Goal: Information Seeking & Learning: Learn about a topic

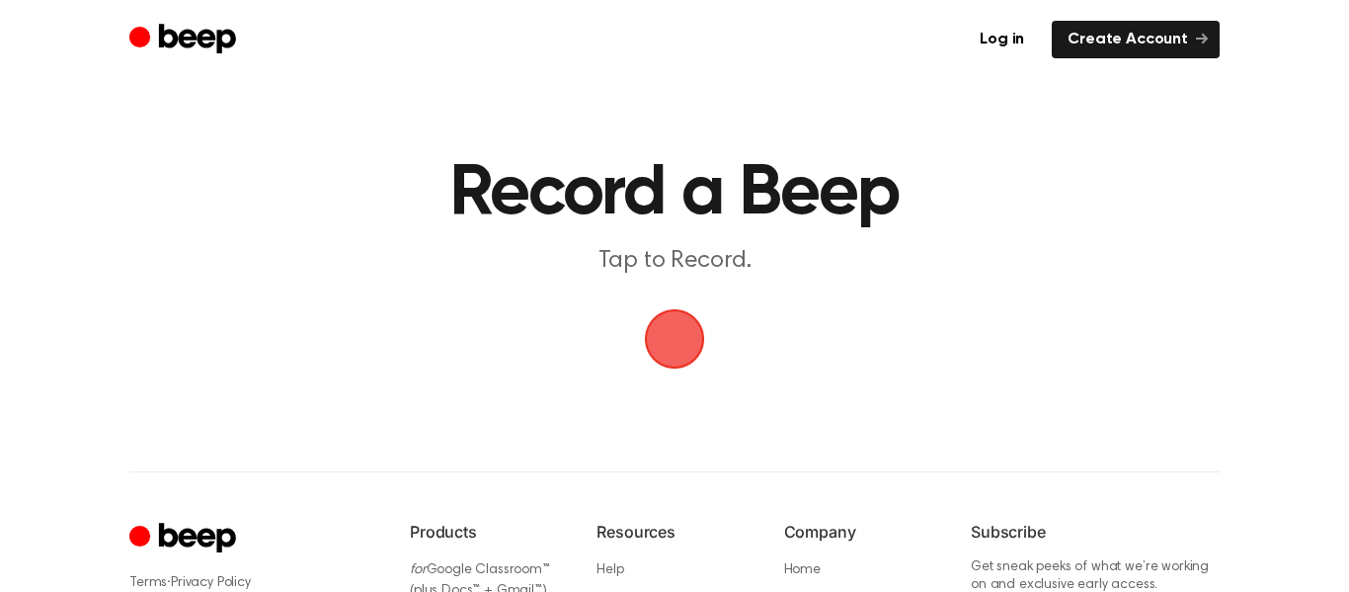
click at [695, 347] on span "button" at bounding box center [675, 339] width 64 height 64
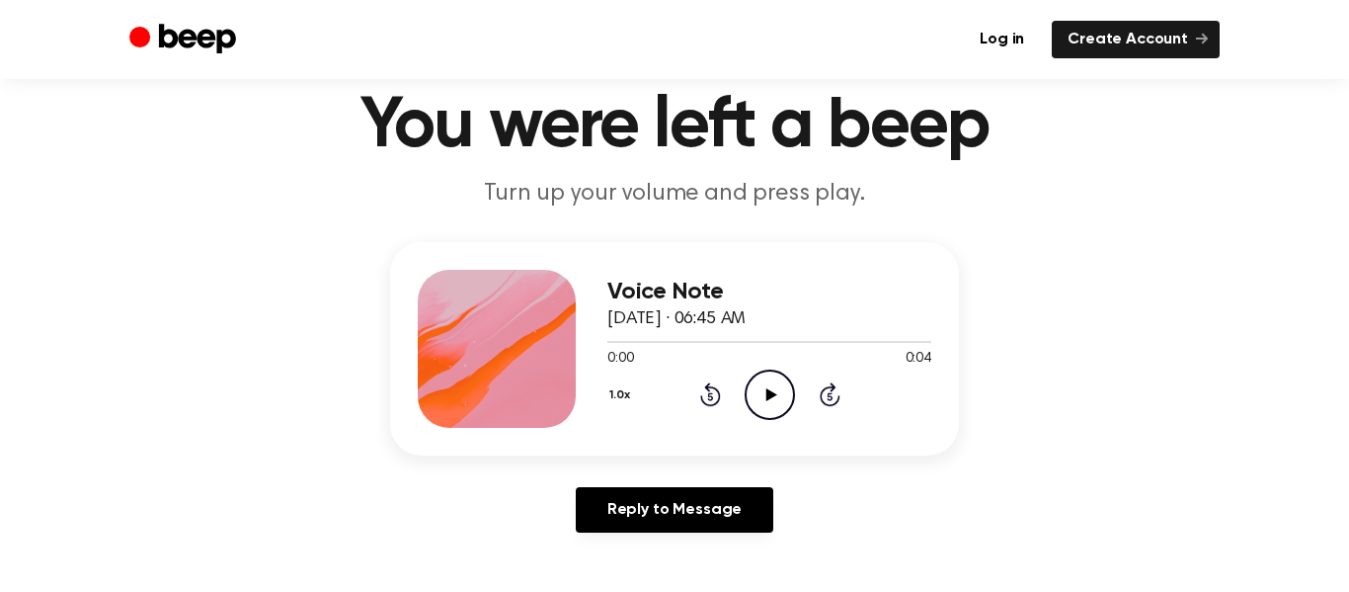
scroll to position [83, 0]
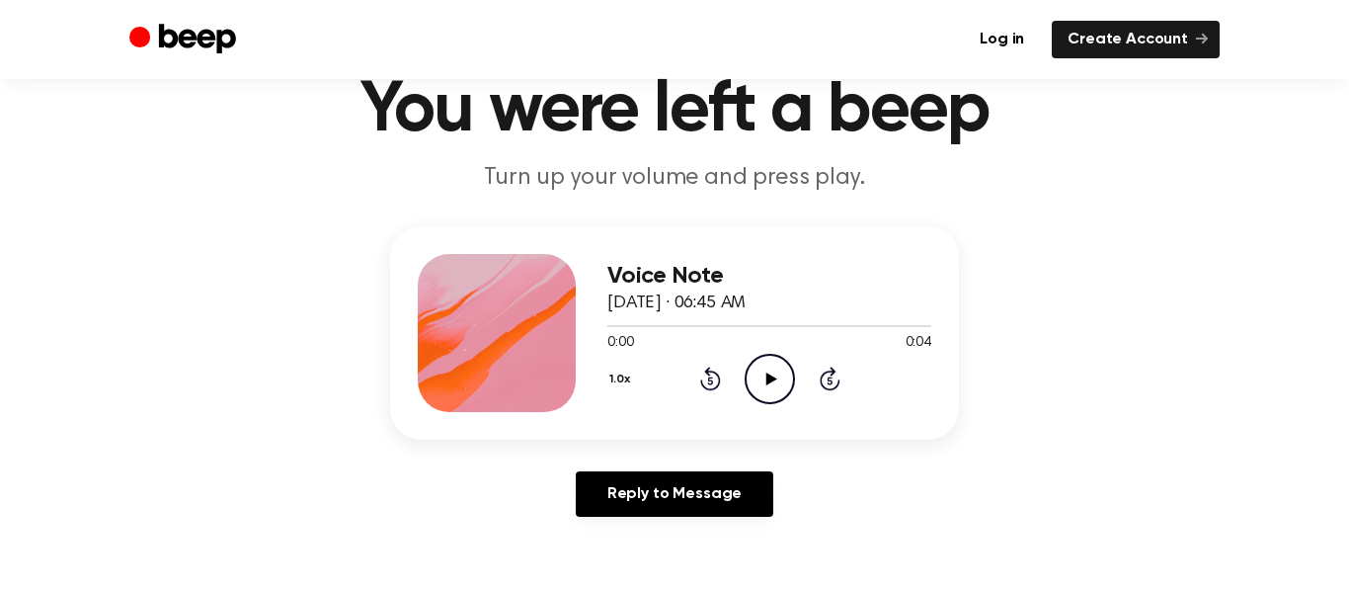
click at [765, 386] on icon "Play Audio" at bounding box center [770, 379] width 50 height 50
click at [765, 386] on icon "Pause Audio" at bounding box center [770, 379] width 50 height 50
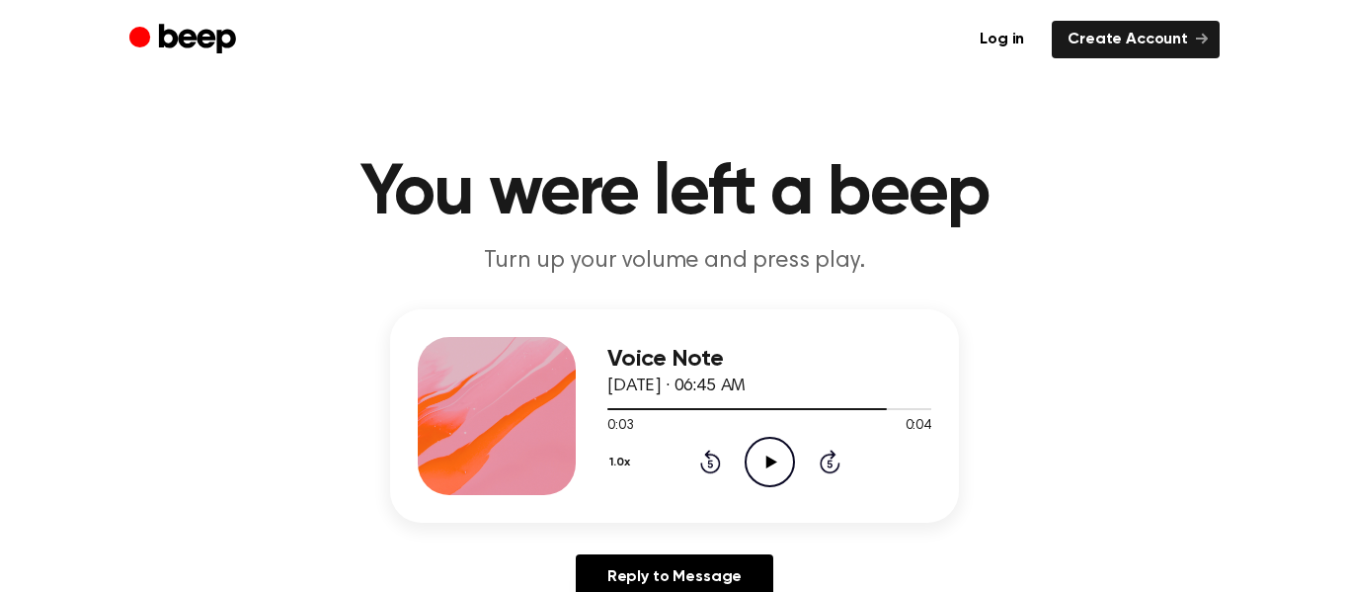
click at [505, 384] on div at bounding box center [497, 416] width 158 height 158
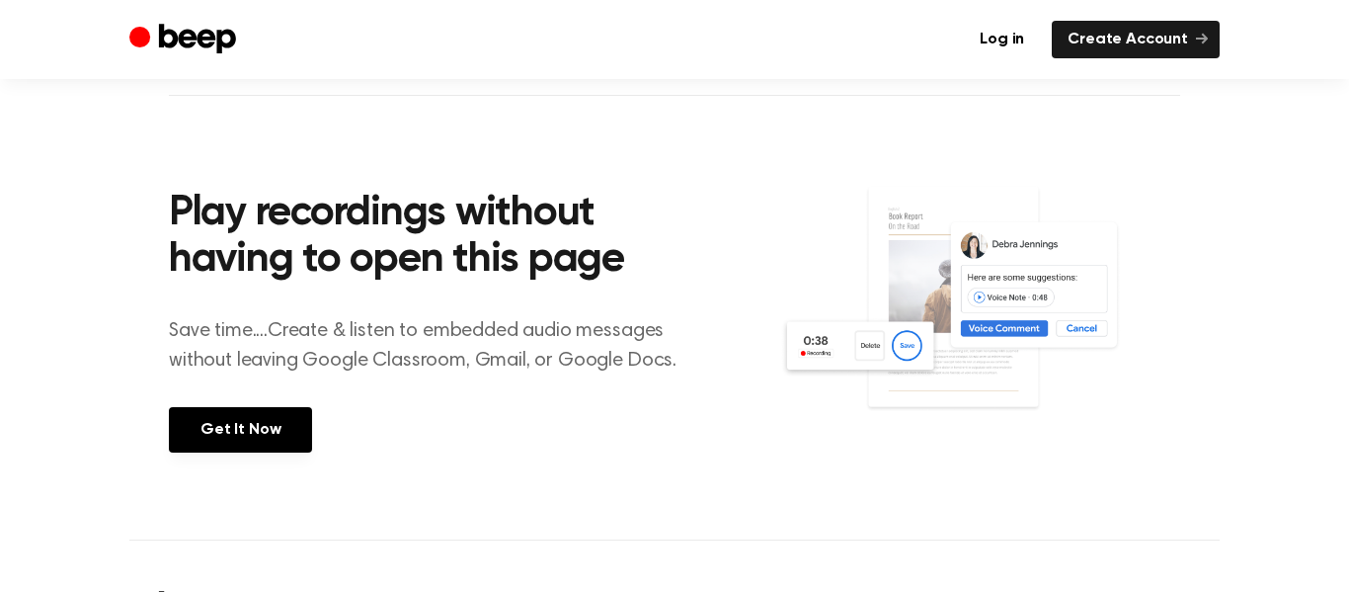
scroll to position [1005, 0]
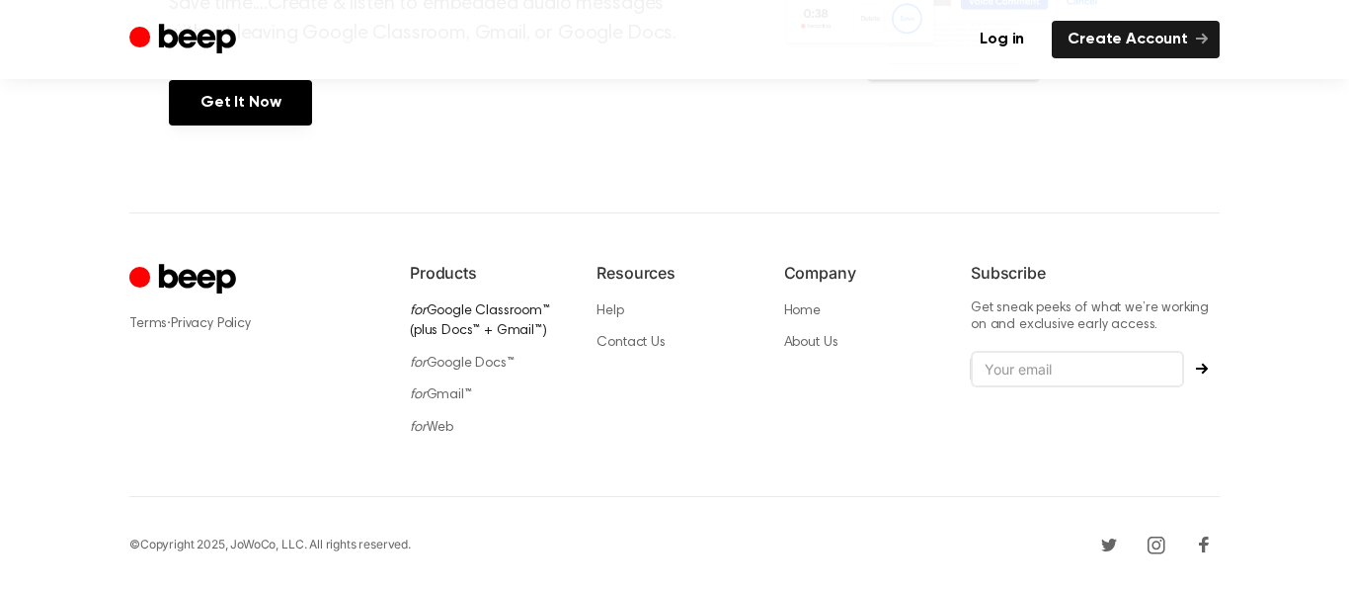
click at [450, 310] on link "for Google Classroom™ (plus Docs™ + Gmail™)" at bounding box center [480, 321] width 140 height 35
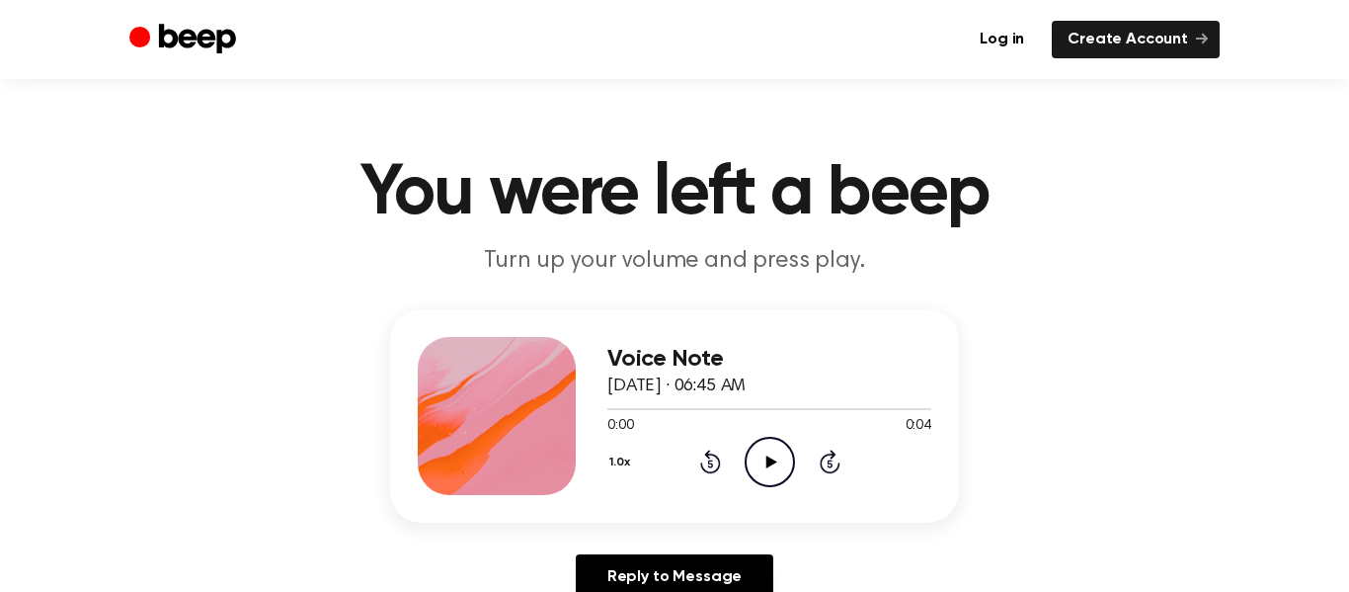
scroll to position [1005, 0]
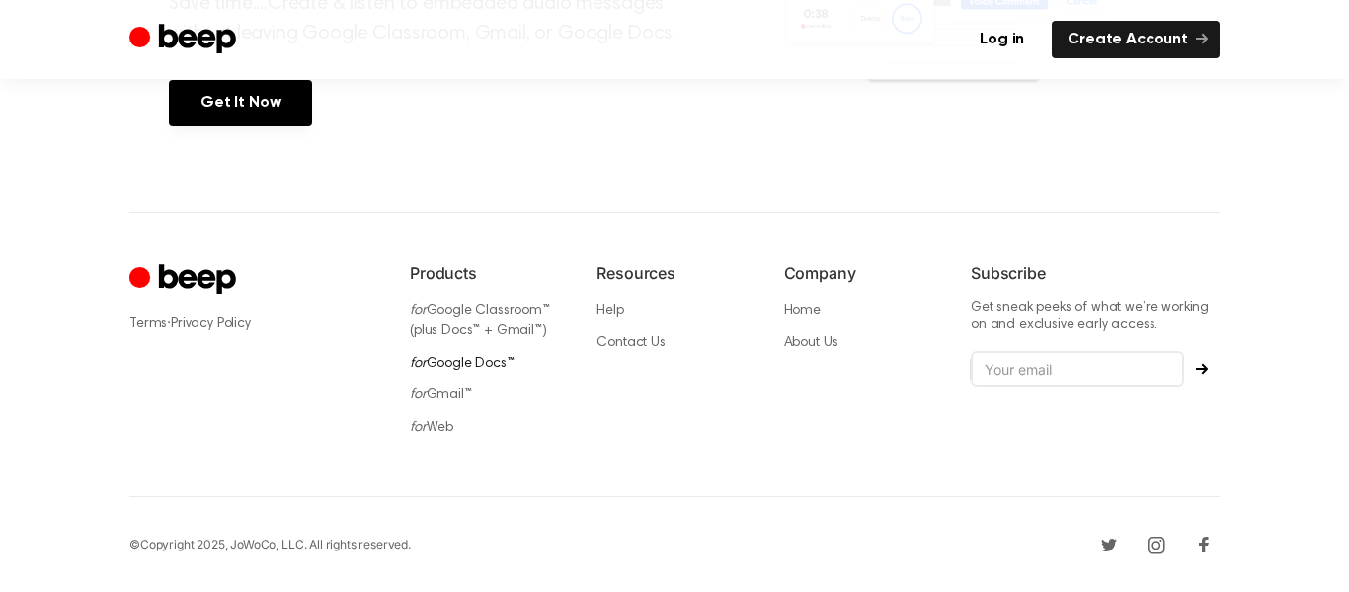
click at [438, 364] on link "for Google Docs™" at bounding box center [462, 364] width 105 height 14
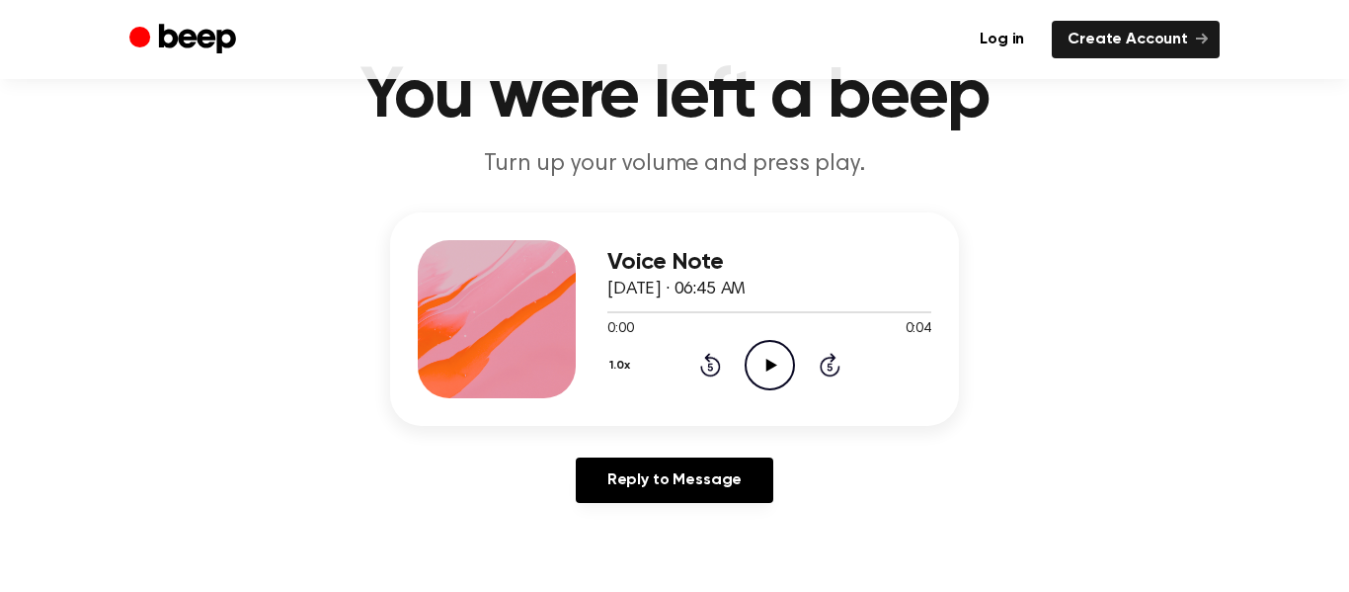
scroll to position [102, 0]
